Goal: Check status

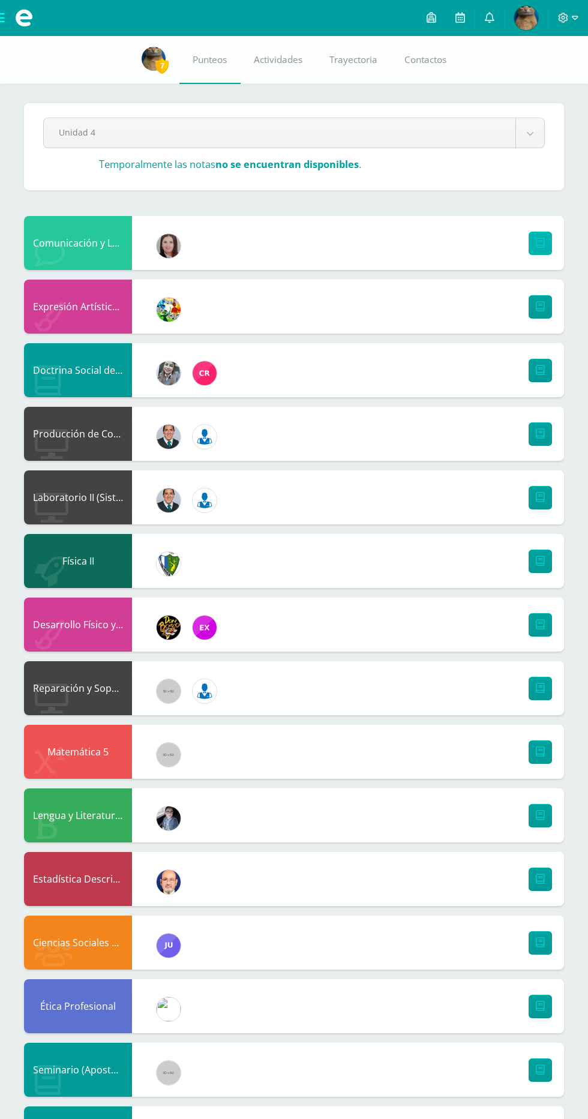
click at [540, 244] on icon at bounding box center [540, 243] width 9 height 10
